Goal: Information Seeking & Learning: Learn about a topic

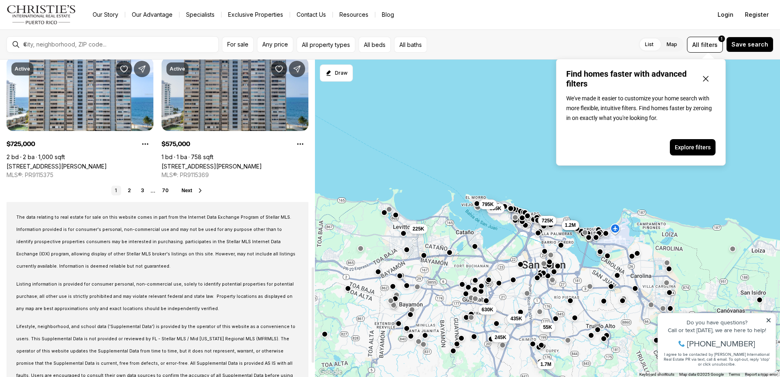
scroll to position [733, 0]
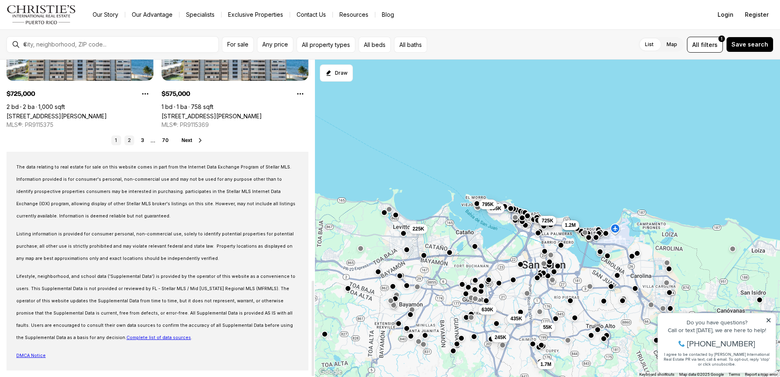
click at [131, 140] on link "2" at bounding box center [129, 140] width 10 height 10
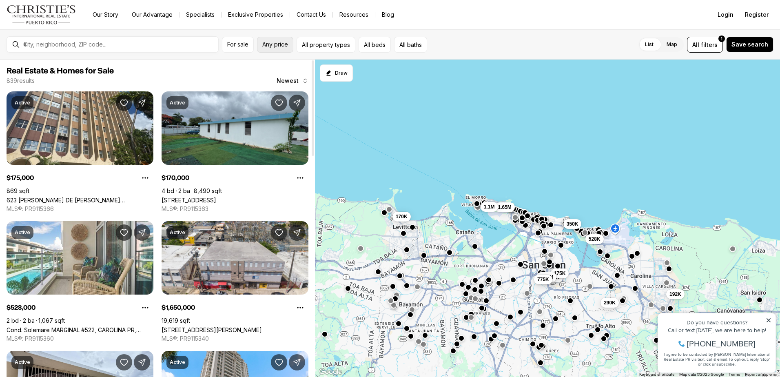
click at [271, 45] on span "Any price" at bounding box center [275, 44] width 26 height 7
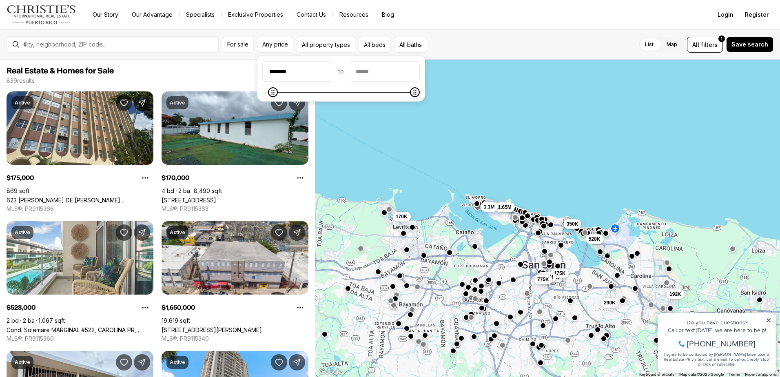
click at [270, 90] on icon "Minimum" at bounding box center [273, 92] width 7 height 7
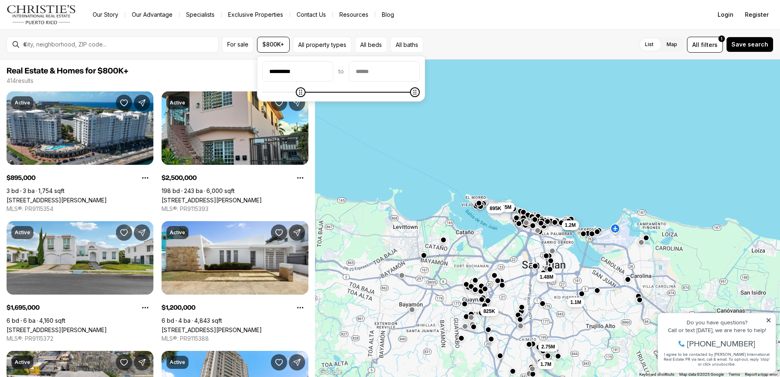
click at [302, 95] on icon "Minimum" at bounding box center [300, 92] width 7 height 7
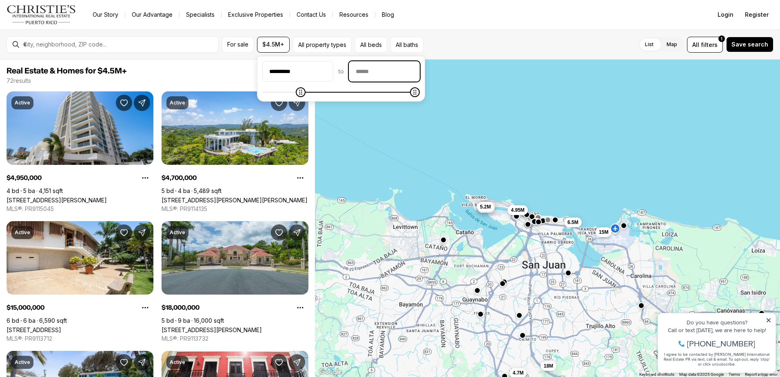
click at [403, 74] on input "priceMax" at bounding box center [384, 72] width 70 height 20
click at [324, 93] on icon "Minimum" at bounding box center [320, 92] width 7 height 7
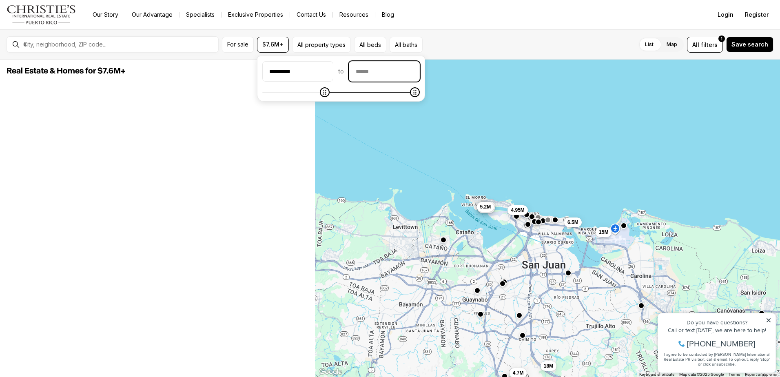
click at [411, 71] on input "priceMax" at bounding box center [384, 72] width 70 height 20
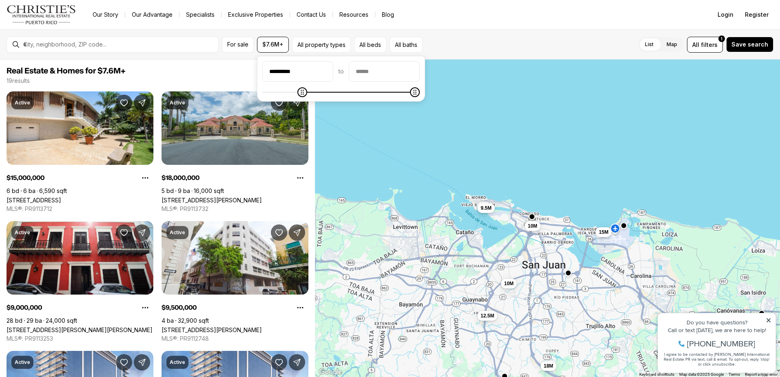
type input "**********"
click at [302, 91] on icon "Minimum" at bounding box center [301, 92] width 7 height 7
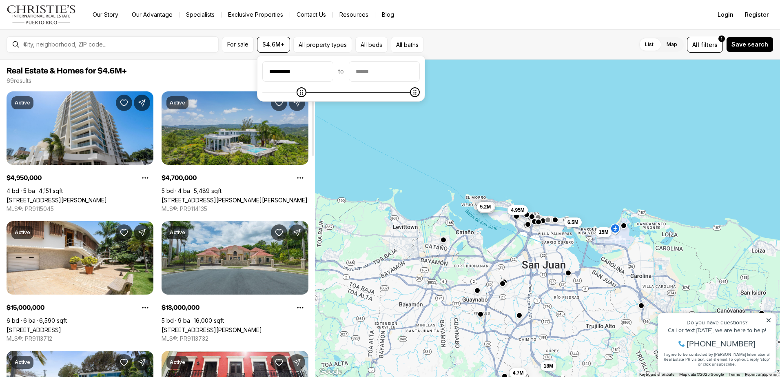
click at [223, 197] on link "[STREET_ADDRESS][PERSON_NAME][PERSON_NAME]" at bounding box center [235, 200] width 146 height 7
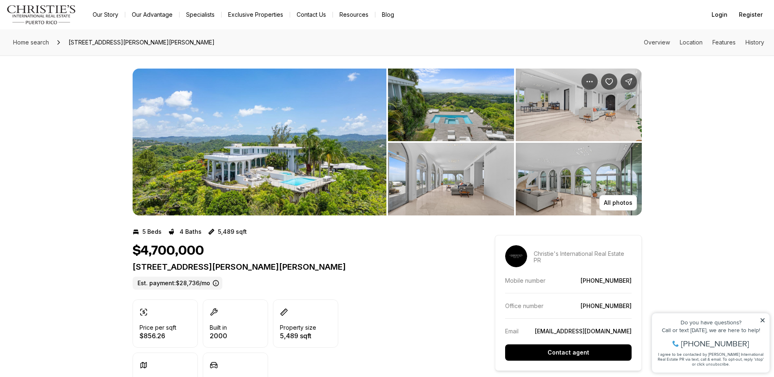
click at [249, 159] on img "View image gallery" at bounding box center [260, 142] width 254 height 147
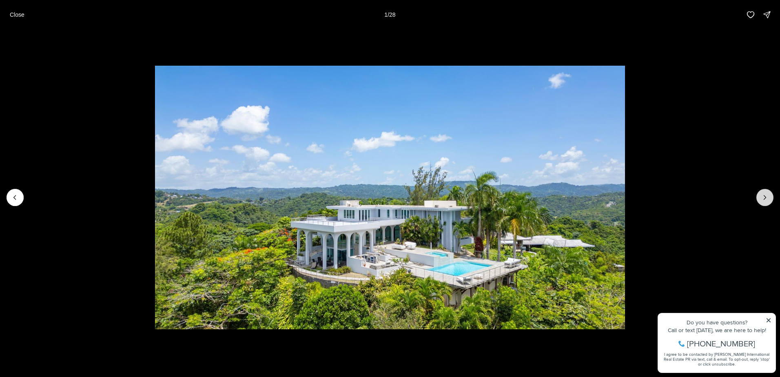
click at [763, 202] on button "Next slide" at bounding box center [764, 197] width 17 height 17
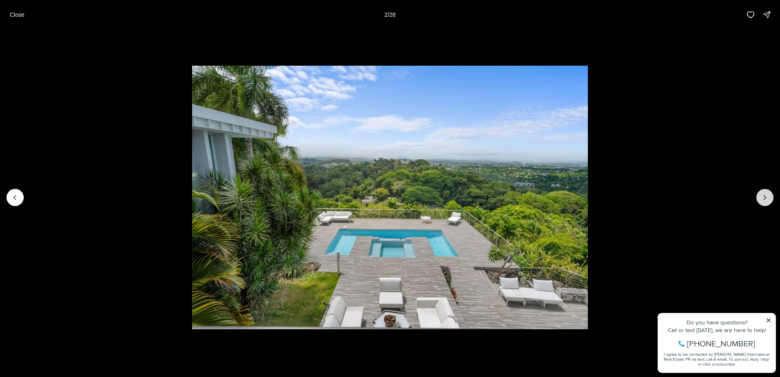
click at [763, 202] on button "Next slide" at bounding box center [764, 197] width 17 height 17
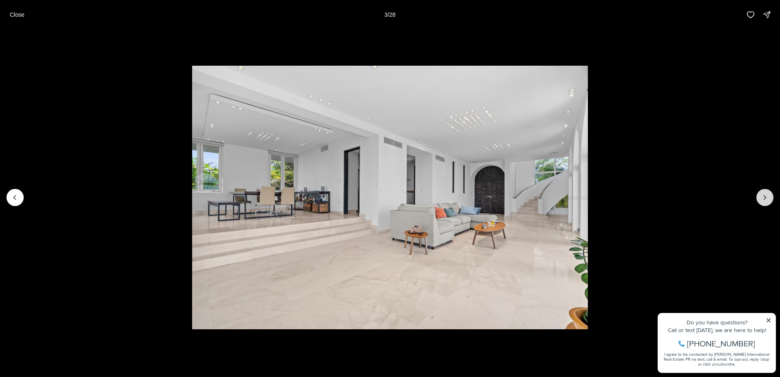
click at [763, 202] on button "Next slide" at bounding box center [764, 197] width 17 height 17
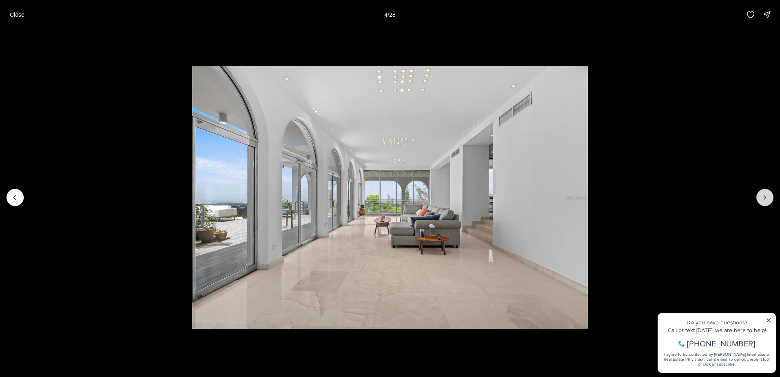
click at [763, 202] on button "Next slide" at bounding box center [764, 197] width 17 height 17
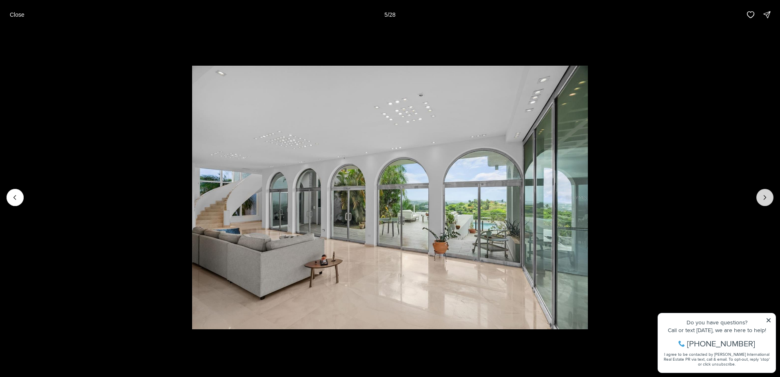
click at [763, 202] on button "Next slide" at bounding box center [764, 197] width 17 height 17
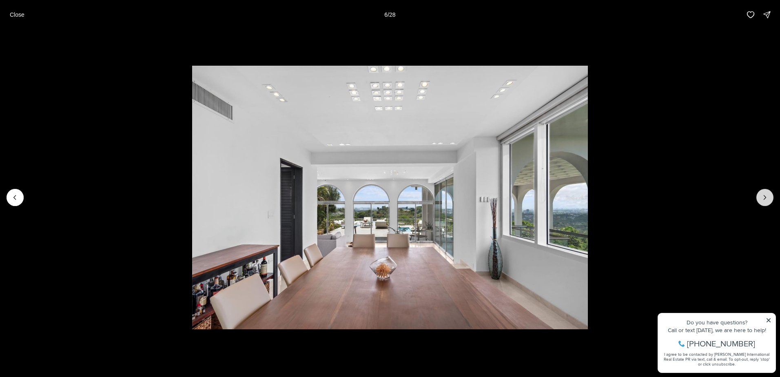
click at [763, 202] on button "Next slide" at bounding box center [764, 197] width 17 height 17
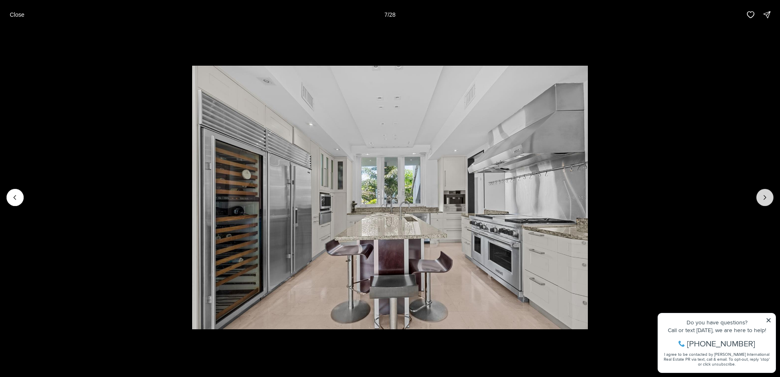
click at [763, 202] on button "Next slide" at bounding box center [764, 197] width 17 height 17
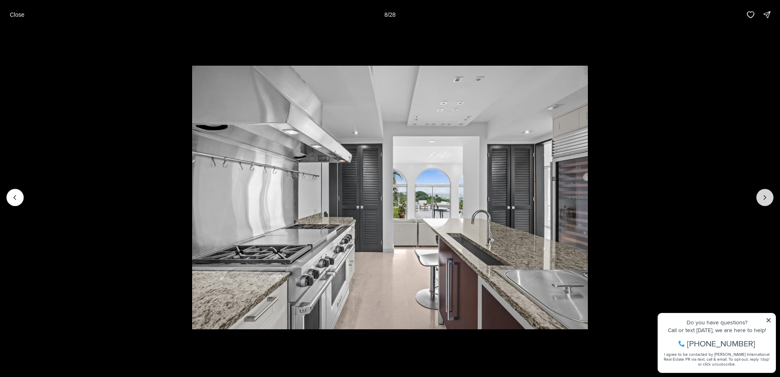
click at [763, 202] on button "Next slide" at bounding box center [764, 197] width 17 height 17
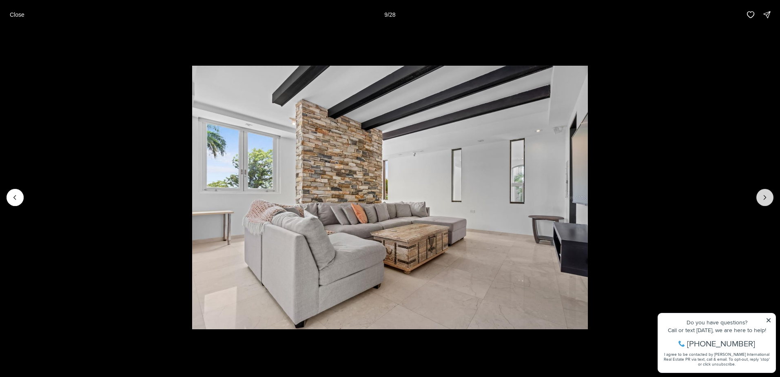
click at [763, 202] on button "Next slide" at bounding box center [764, 197] width 17 height 17
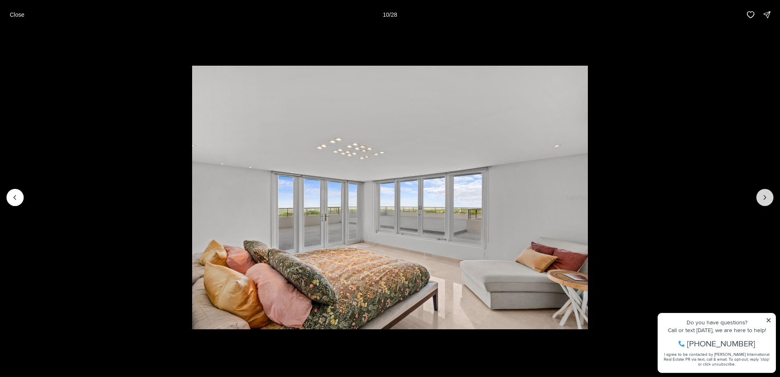
click at [763, 202] on button "Next slide" at bounding box center [764, 197] width 17 height 17
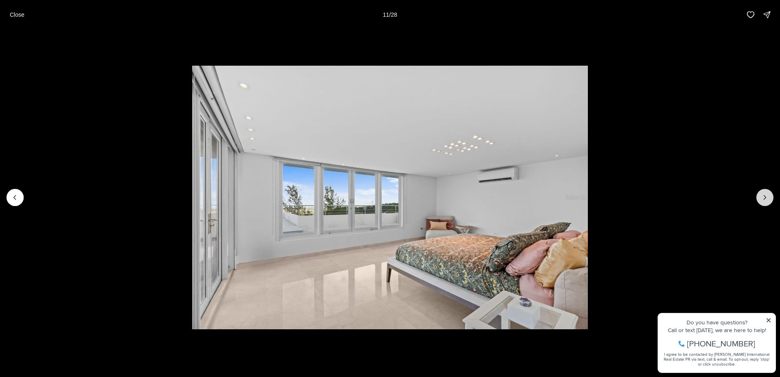
click at [763, 202] on button "Next slide" at bounding box center [764, 197] width 17 height 17
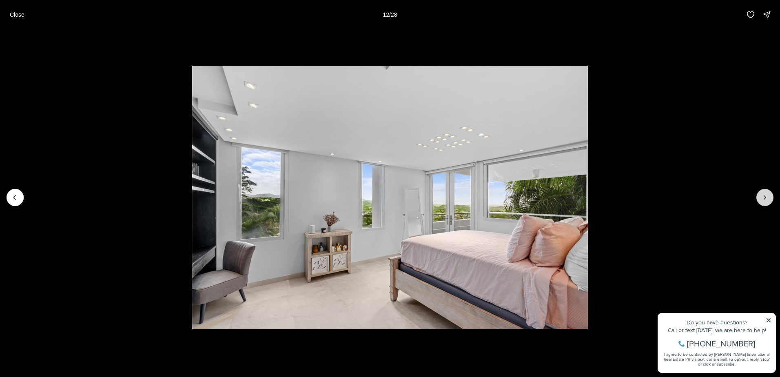
click at [763, 202] on button "Next slide" at bounding box center [764, 197] width 17 height 17
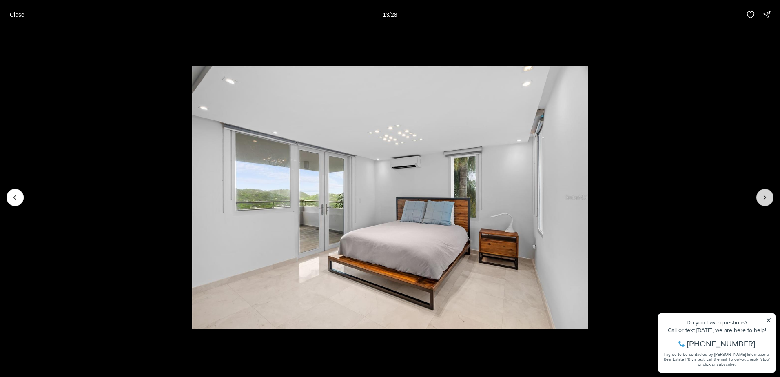
click at [763, 202] on button "Next slide" at bounding box center [764, 197] width 17 height 17
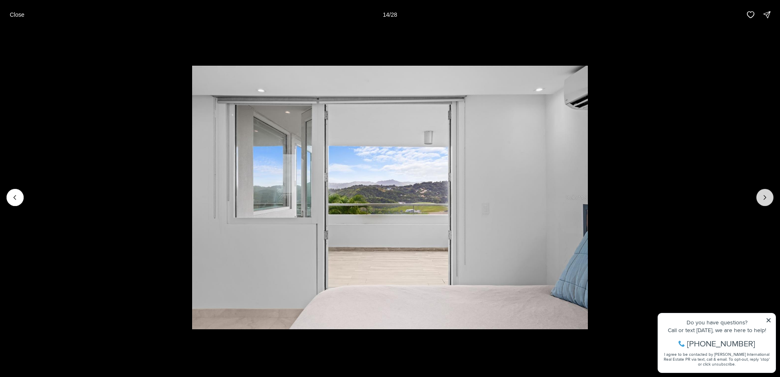
click at [763, 202] on button "Next slide" at bounding box center [764, 197] width 17 height 17
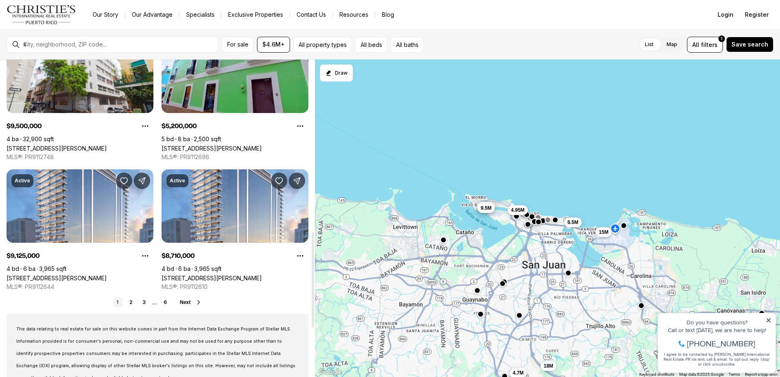
scroll to position [571, 0]
drag, startPoint x: 184, startPoint y: 300, endPoint x: 392, endPoint y: 270, distance: 210.6
click at [184, 299] on span "Next" at bounding box center [185, 302] width 11 height 6
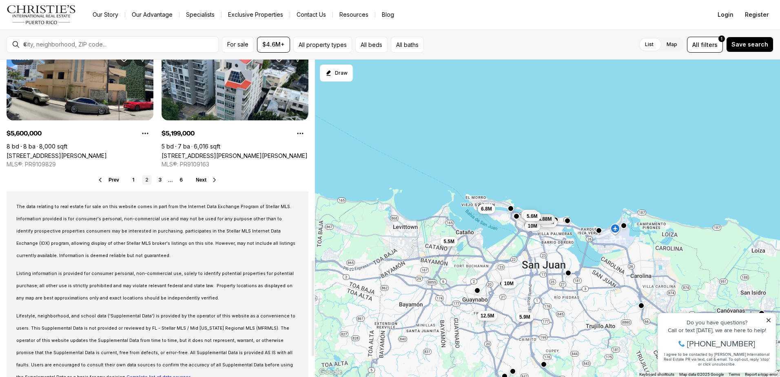
scroll to position [694, 0]
click at [200, 179] on span "Next" at bounding box center [201, 180] width 11 height 6
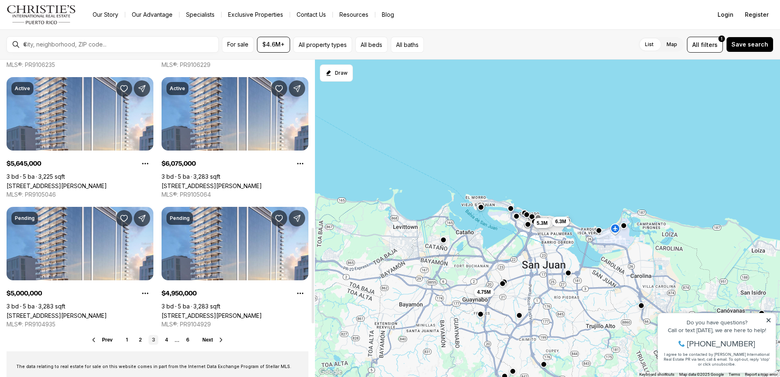
scroll to position [612, 0]
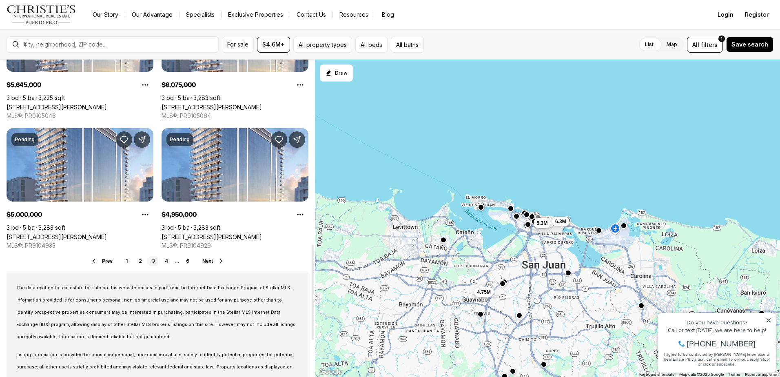
click at [205, 262] on span "Next" at bounding box center [207, 261] width 11 height 6
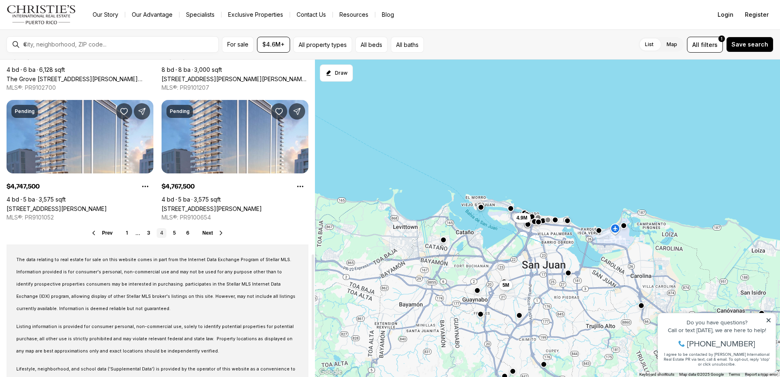
scroll to position [653, 0]
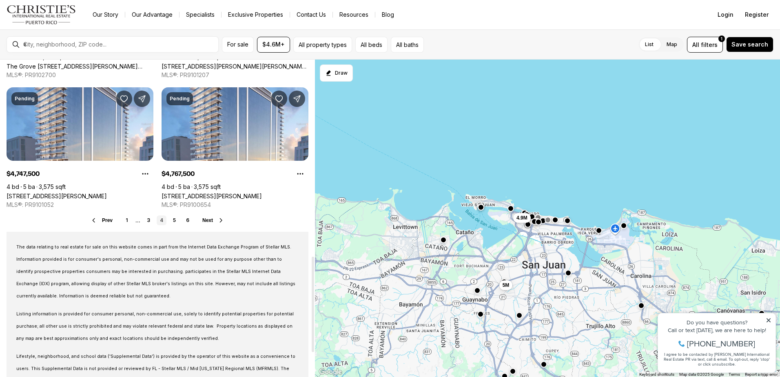
click at [207, 220] on span "Next" at bounding box center [207, 220] width 11 height 6
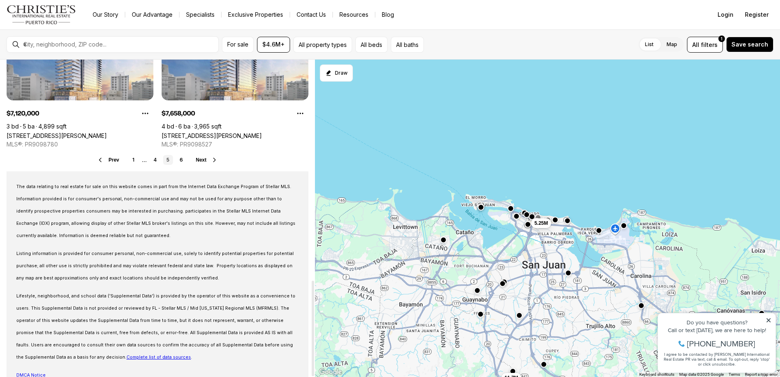
scroll to position [733, 0]
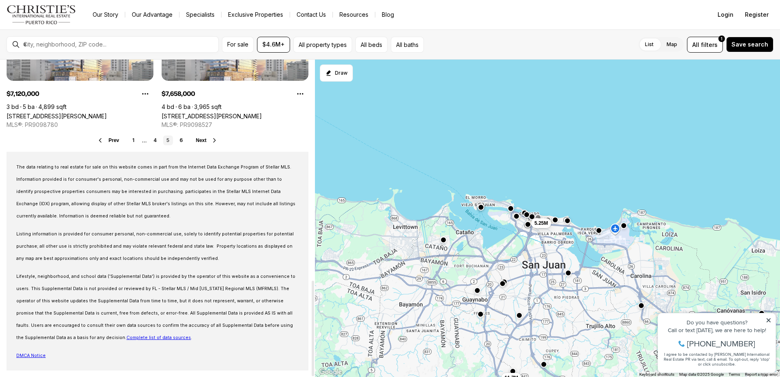
click at [206, 141] on span "Next" at bounding box center [201, 140] width 11 height 6
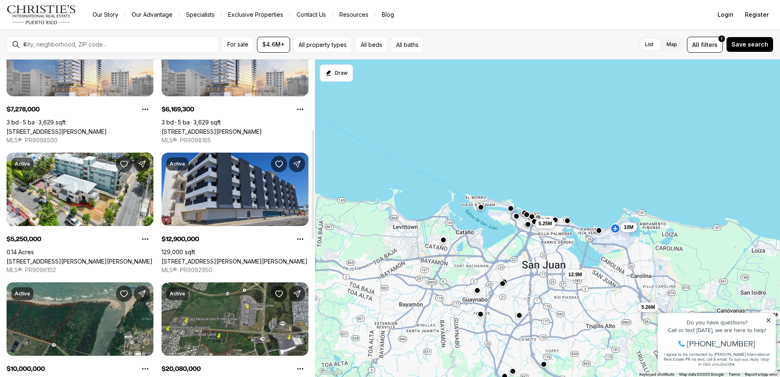
scroll to position [204, 0]
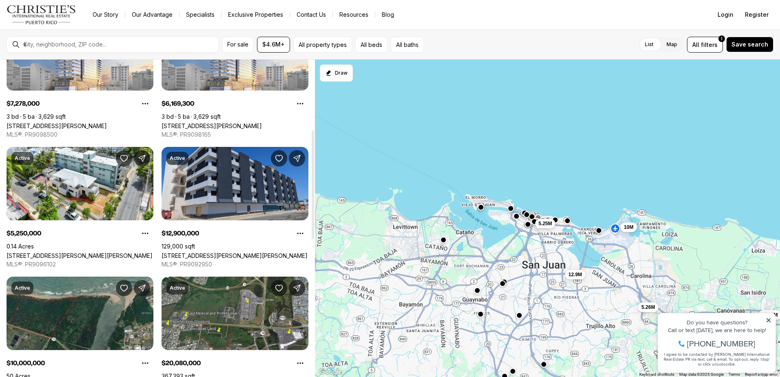
click at [265, 252] on link "[STREET_ADDRESS][PERSON_NAME][PERSON_NAME]" at bounding box center [235, 255] width 146 height 7
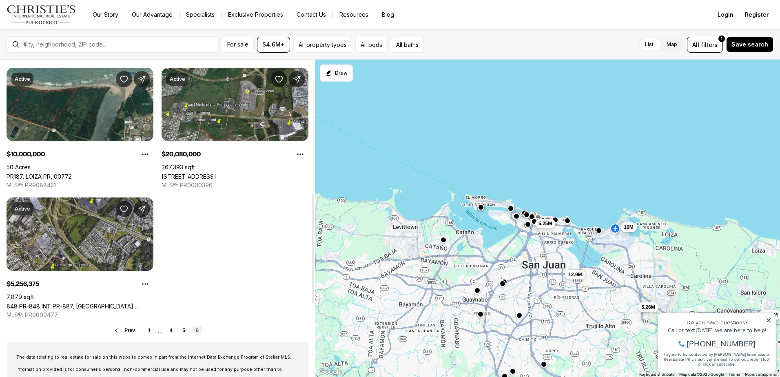
scroll to position [449, 0]
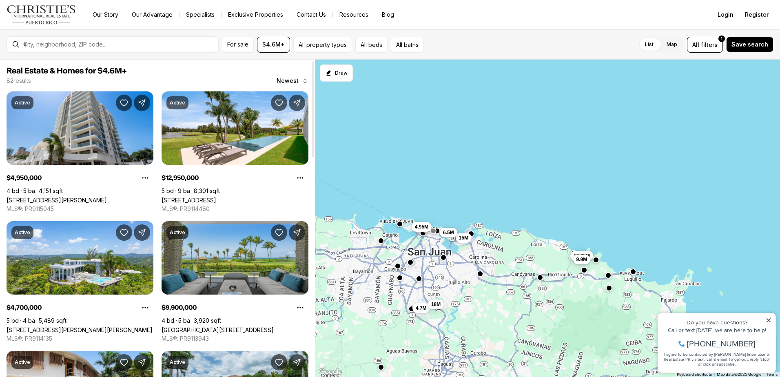
scroll to position [41, 0]
